Goal: Navigation & Orientation: Find specific page/section

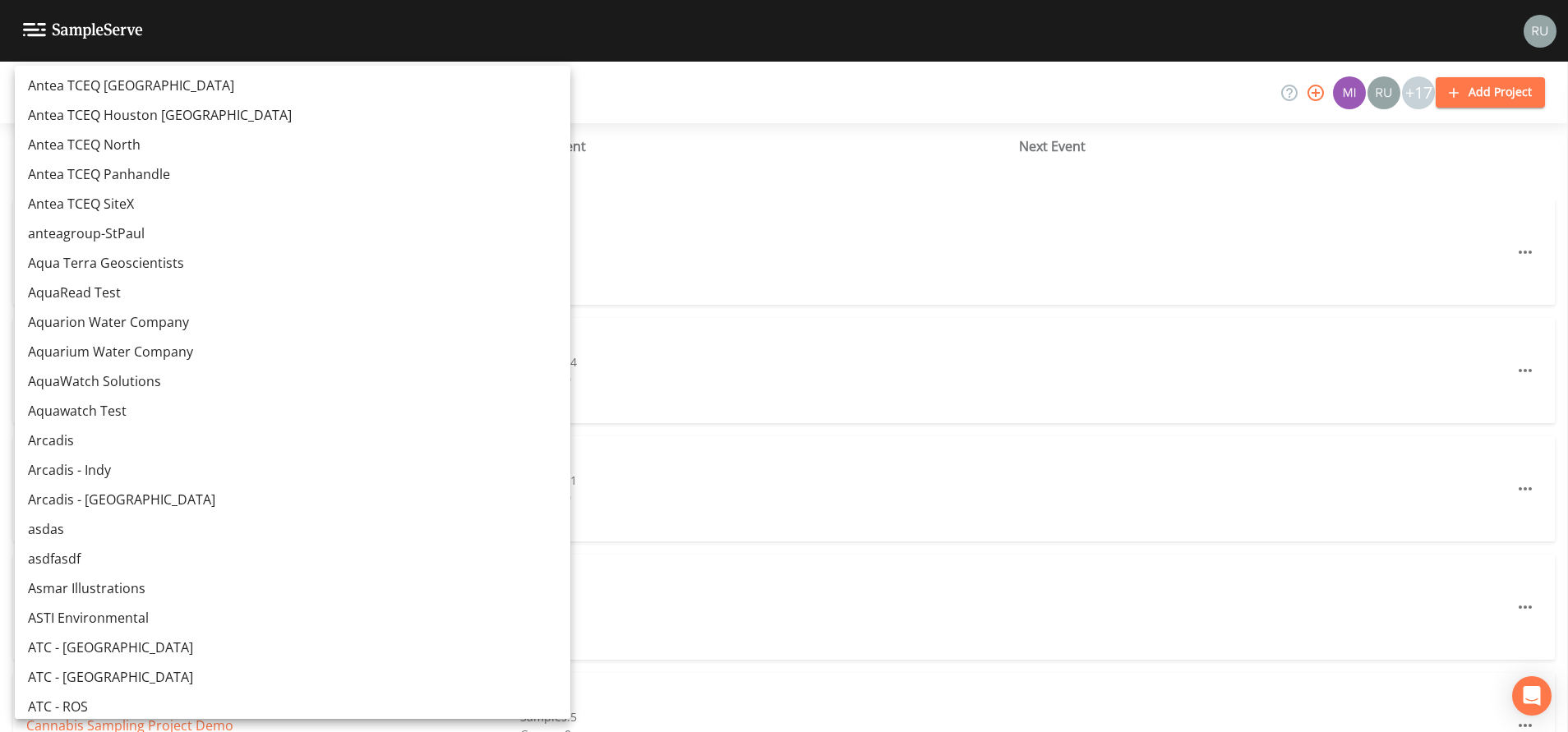
scroll to position [1849, 0]
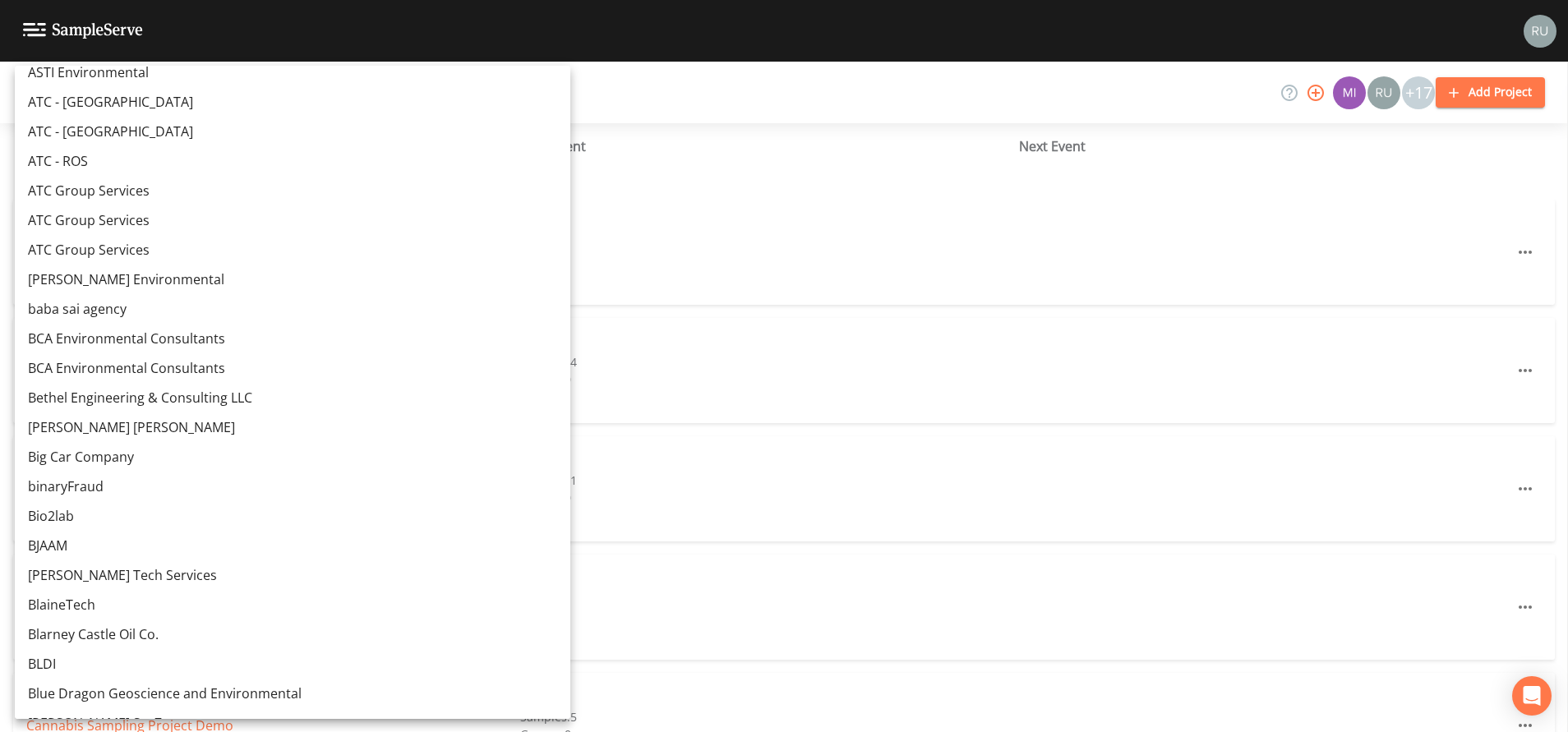
click at [625, 244] on div at bounding box center [784, 366] width 1568 height 732
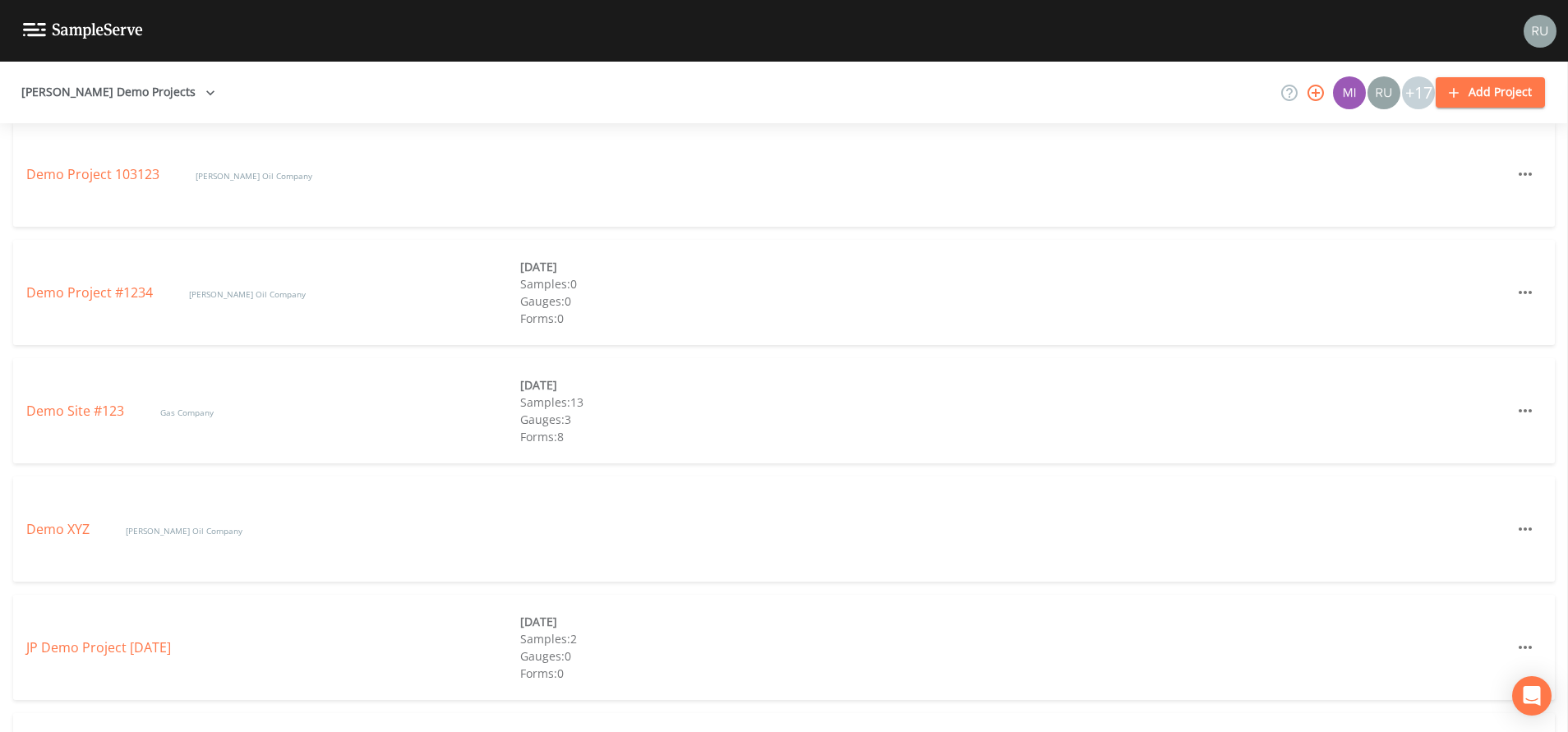
scroll to position [789, 0]
click at [202, 96] on icon "button" at bounding box center [210, 92] width 16 height 16
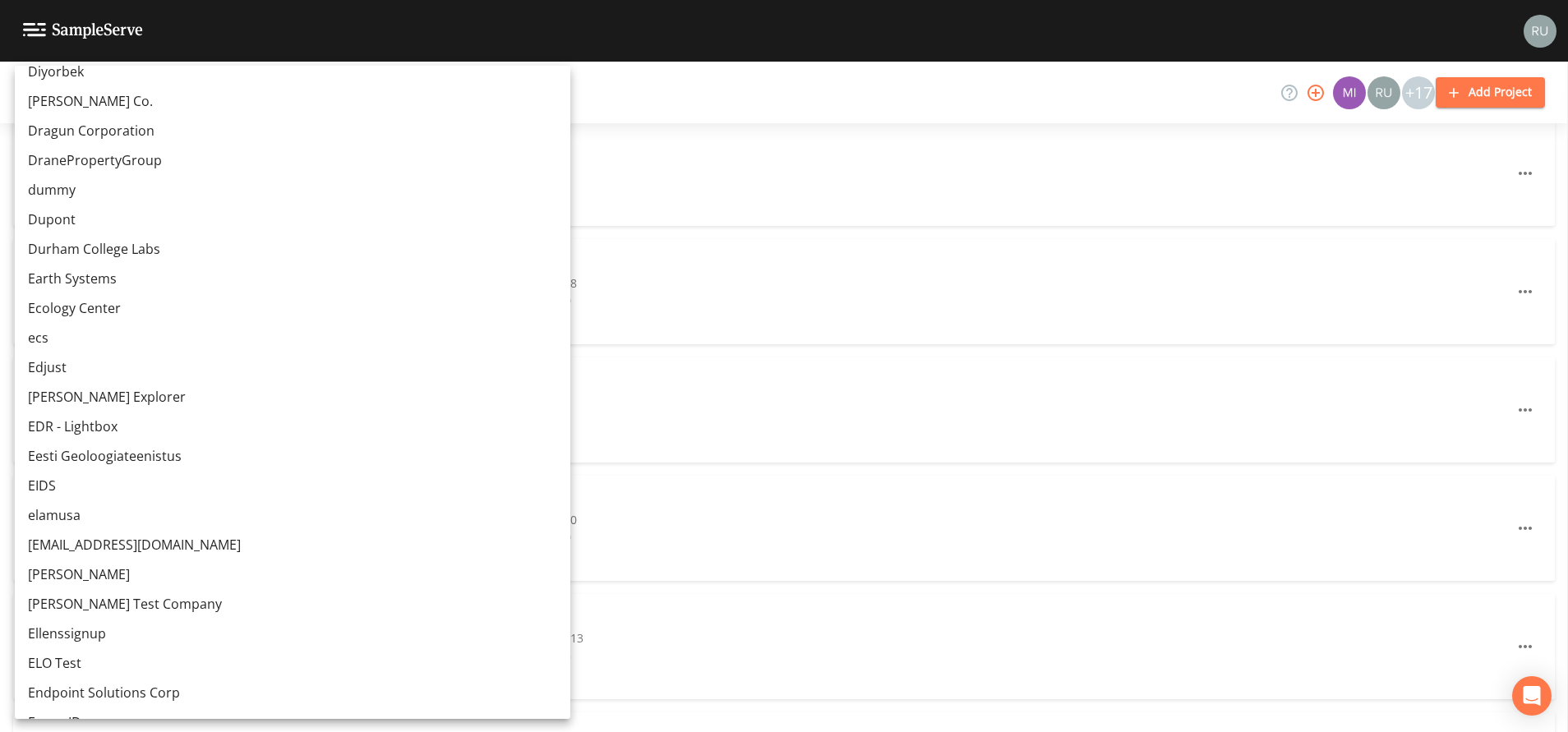
scroll to position [4251, 0]
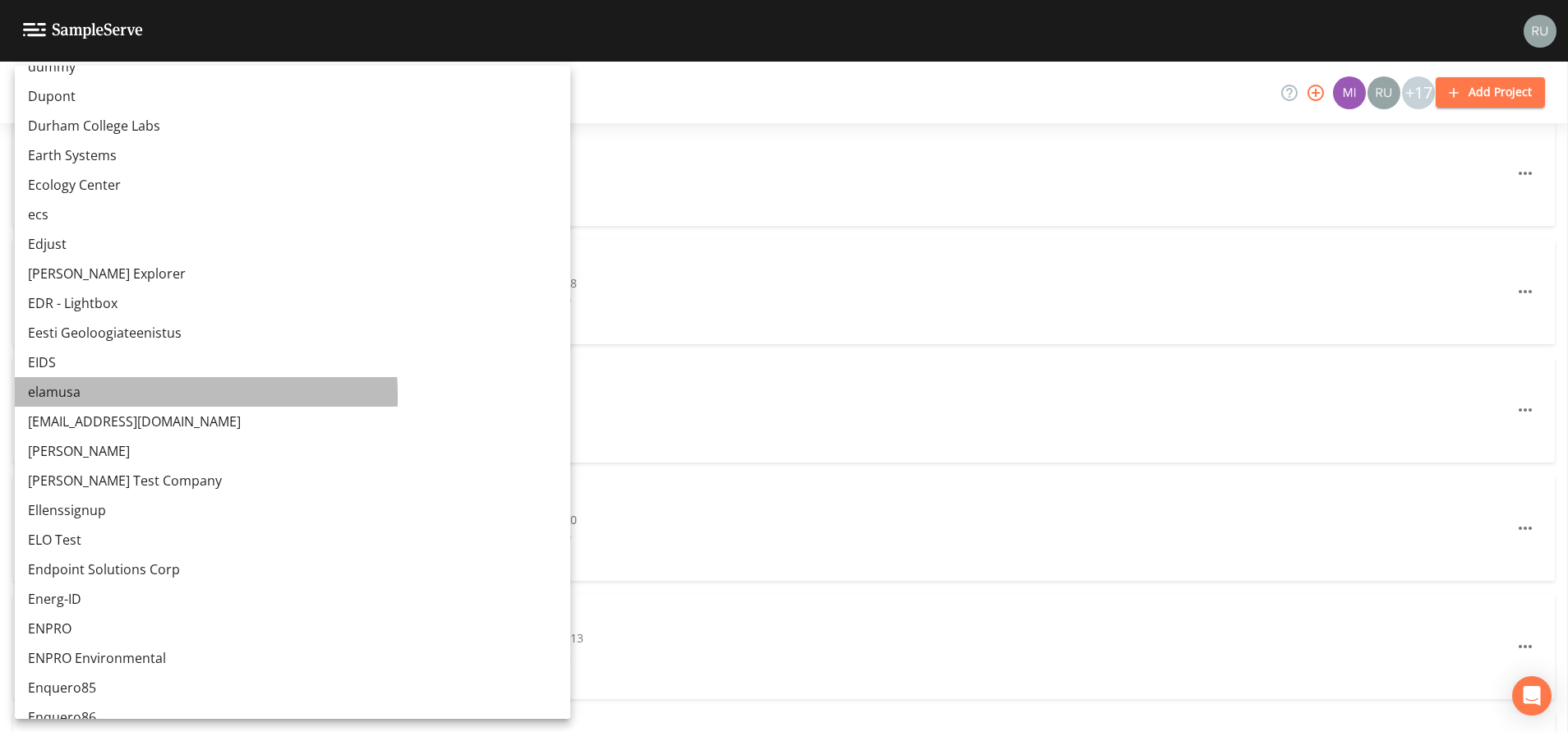
click at [66, 397] on link "elamusa" at bounding box center [293, 391] width 556 height 30
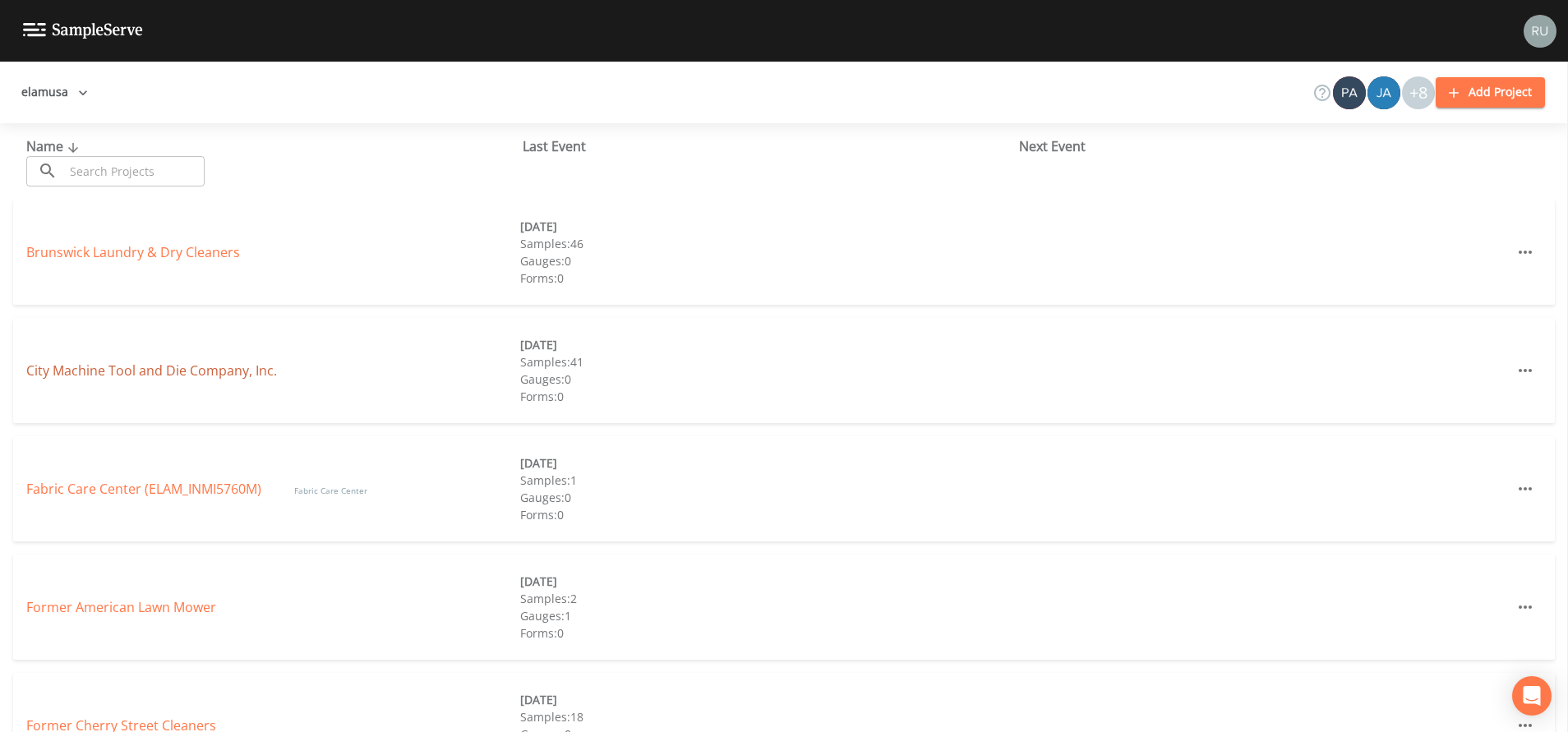
click at [110, 374] on link "City Machine Tool and Die Company, Inc." at bounding box center [151, 370] width 251 height 18
